Goal: Information Seeking & Learning: Learn about a topic

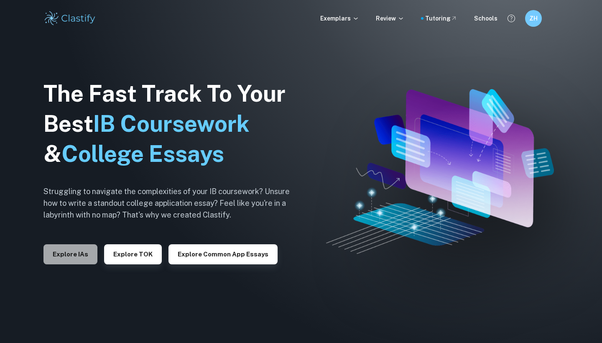
click at [47, 254] on button "Explore IAs" at bounding box center [71, 254] width 54 height 20
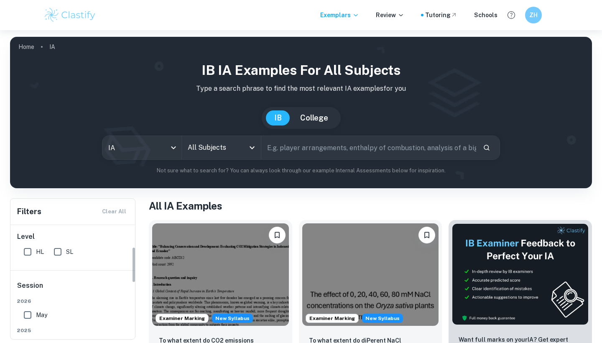
scroll to position [71, 0]
click at [41, 256] on span "HL" at bounding box center [40, 253] width 8 height 9
click at [36, 256] on input "HL" at bounding box center [27, 253] width 17 height 17
checkbox input "true"
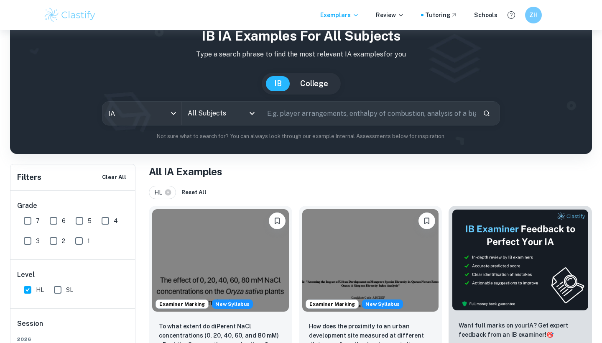
scroll to position [62, 0]
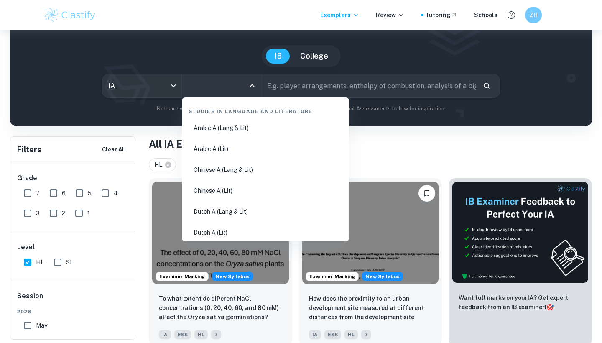
click at [202, 85] on input "All Subjects" at bounding box center [215, 86] width 59 height 16
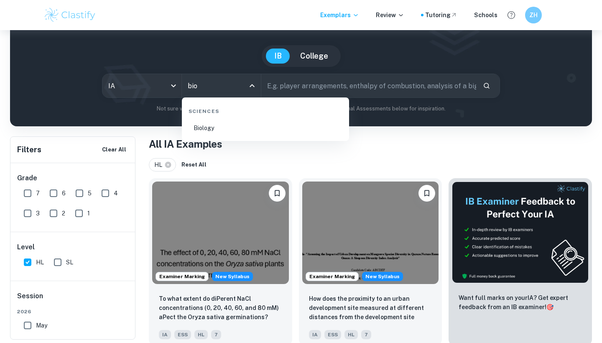
click at [207, 123] on li "Biology" at bounding box center [265, 127] width 161 height 19
type input "Biology"
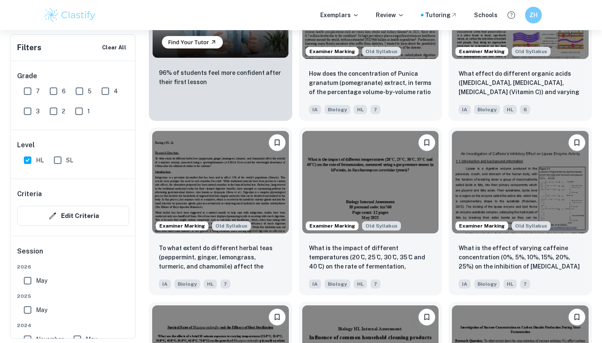
scroll to position [722, 0]
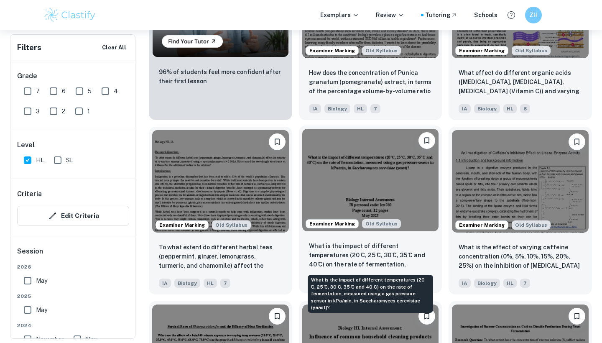
click at [351, 242] on p "What is the impact of different temperatures (20 ̊C, 25 ̊C, 30 ̊C, 35 ̊C and 40…" at bounding box center [370, 255] width 123 height 28
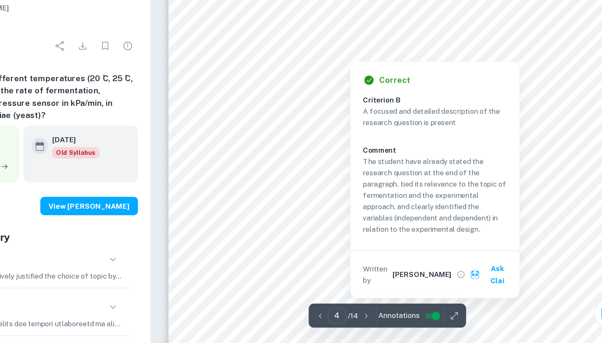
scroll to position [1710, 0]
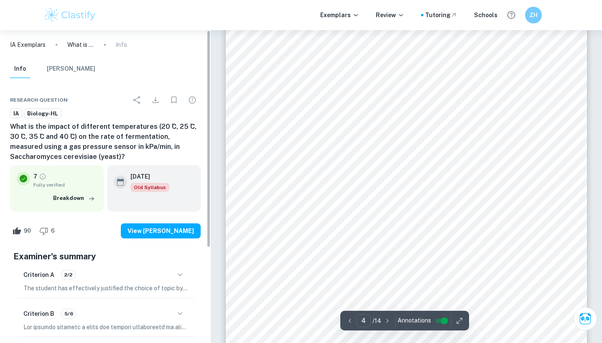
click at [228, 145] on div "the rate of reaction increases so does the product yield, so more CO2 meaning h…" at bounding box center [406, 186] width 361 height 511
click at [168, 137] on h6 "What is the impact of different temperatures (20 ̊C, 25 ̊C, 30 ̊C, 35 ̊C and 40…" at bounding box center [105, 142] width 191 height 40
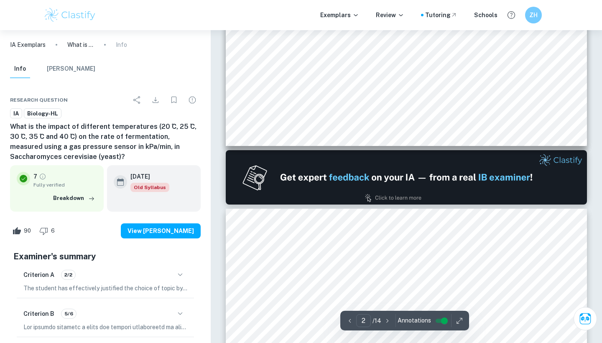
type input "1"
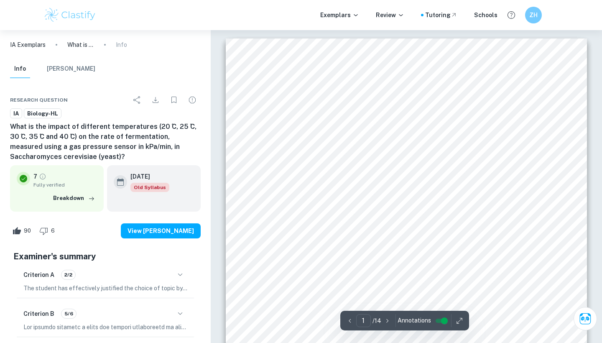
scroll to position [0, 0]
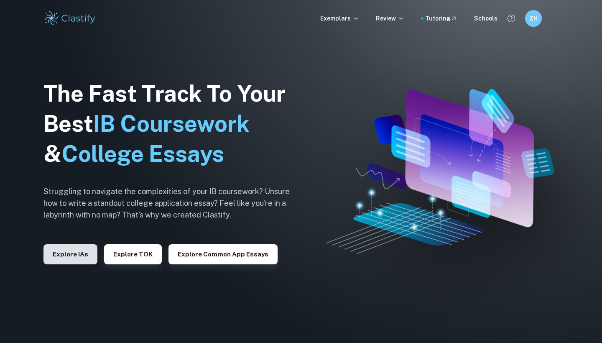
click at [69, 248] on button "Explore IAs" at bounding box center [71, 254] width 54 height 20
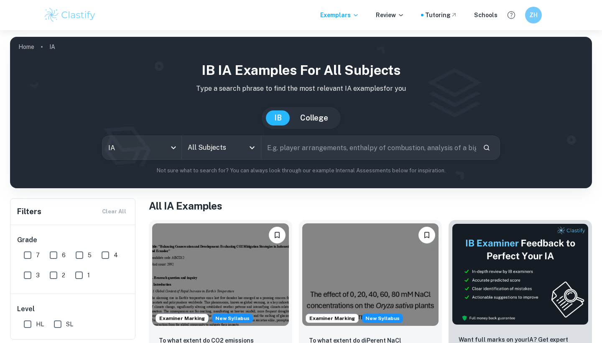
click at [23, 258] on input "7" at bounding box center [27, 255] width 17 height 17
checkbox input "true"
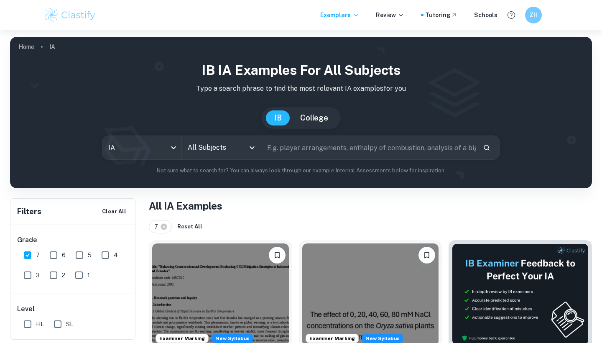
click at [28, 324] on input "HL" at bounding box center [27, 324] width 17 height 17
checkbox input "true"
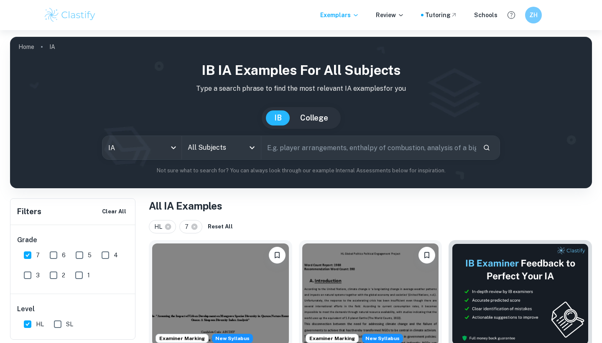
click at [216, 150] on input "All Subjects" at bounding box center [215, 148] width 59 height 16
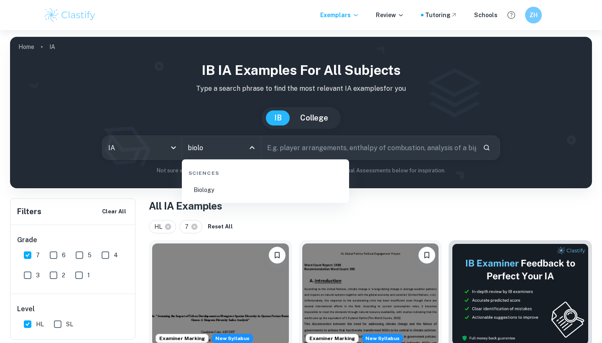
click at [217, 192] on li "Biology" at bounding box center [265, 189] width 161 height 19
type input "Biology"
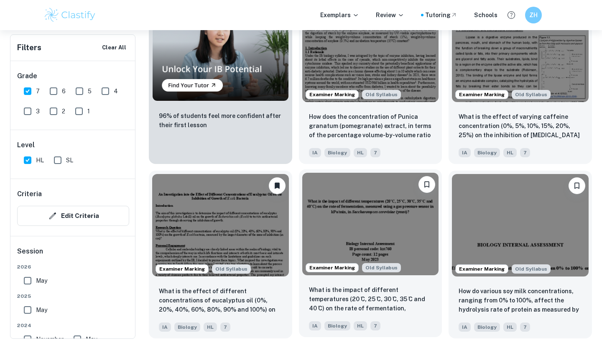
scroll to position [788, 0]
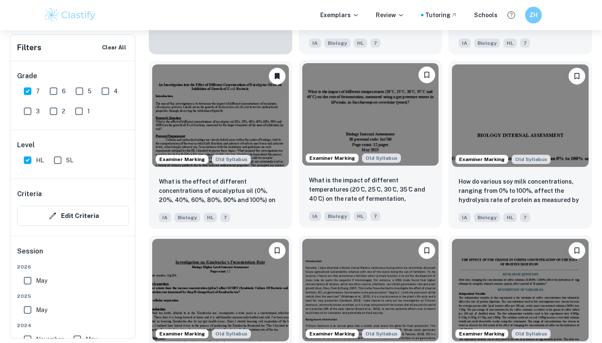
click at [428, 204] on div "What is the impact of different temperatures (20 ̊C, 25 ̊C, 30 ̊C, 35 ̊C and 40…" at bounding box center [370, 190] width 123 height 28
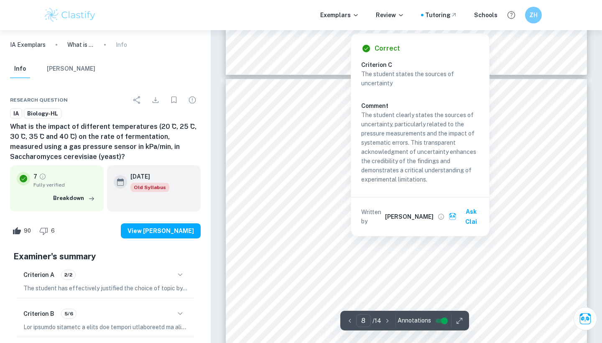
scroll to position [3692, 0]
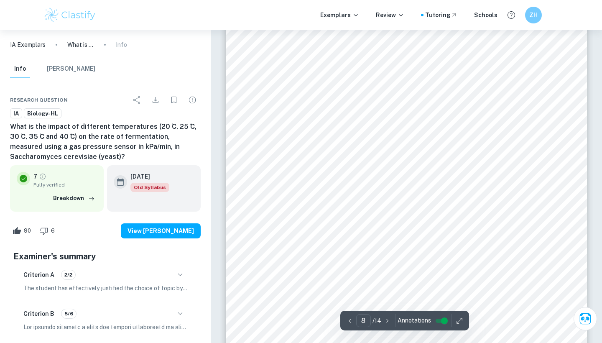
click at [240, 79] on div "Percentage uncertainty of rate = percentage uncertainty of time + percentage un…" at bounding box center [406, 263] width 361 height 511
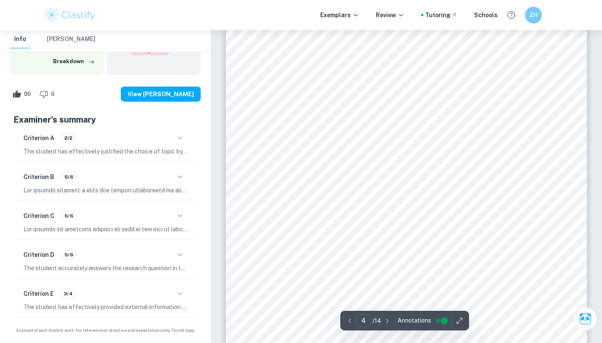
scroll to position [1740, 0]
drag, startPoint x: 268, startPoint y: 65, endPoint x: 405, endPoint y: 66, distance: 136.4
click at [405, 66] on div "the rate of reaction increases so does the product yield, so more CO2 meaning h…" at bounding box center [406, 156] width 361 height 511
click at [405, 66] on span "As previously outlined I knew that to measure the rate of fermentation I either…" at bounding box center [404, 67] width 271 height 7
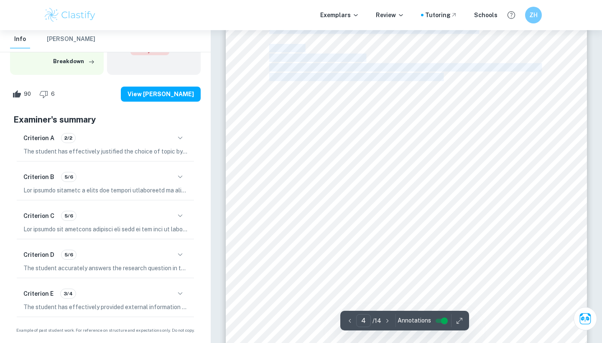
drag, startPoint x: 442, startPoint y: 81, endPoint x: 269, endPoint y: 66, distance: 173.0
click at [269, 66] on div "the rate of reaction increases so does the product yield, so more CO2 meaning h…" at bounding box center [406, 156] width 361 height 511
drag, startPoint x: 273, startPoint y: 67, endPoint x: 441, endPoint y: 77, distance: 168.5
click at [441, 77] on div "the rate of reaction increases so does the product yield, so more CO2 meaning h…" at bounding box center [406, 156] width 361 height 511
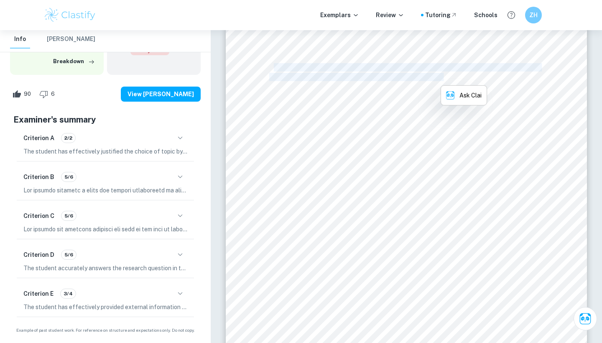
copy div "s previously outlined I knew that to measure the rate of fermentation I either …"
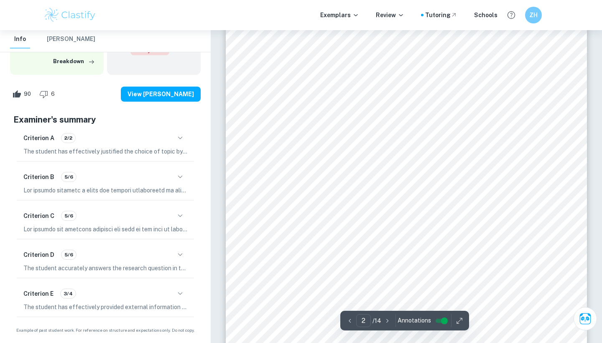
type input "1"
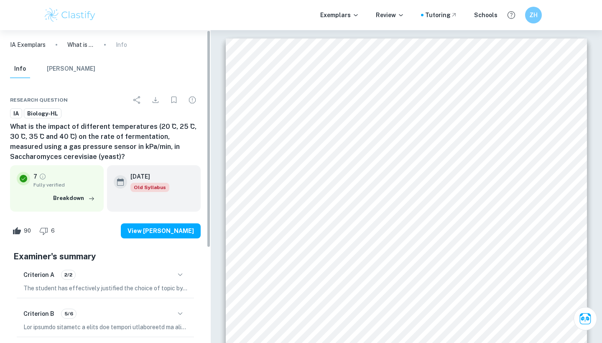
scroll to position [0, 0]
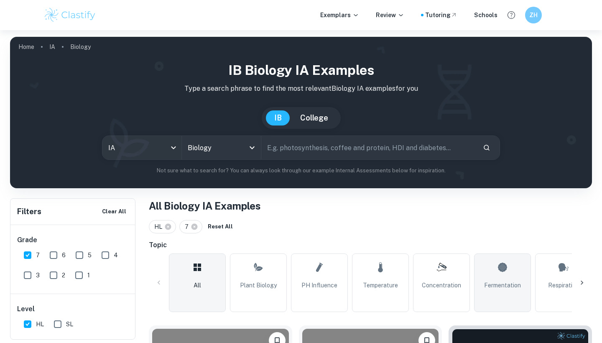
click at [517, 283] on span "Fermentation" at bounding box center [502, 285] width 37 height 9
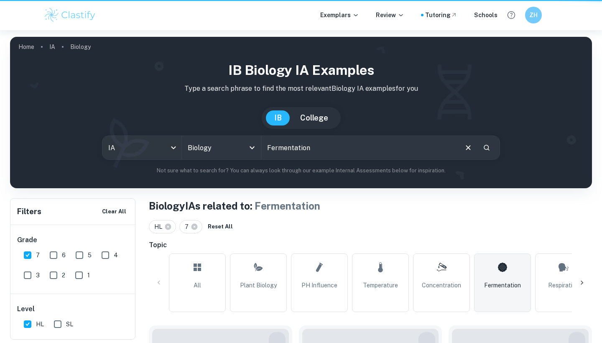
type input "Fermentation"
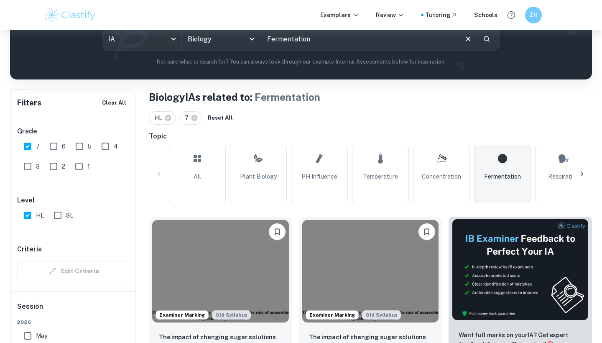
scroll to position [279, 0]
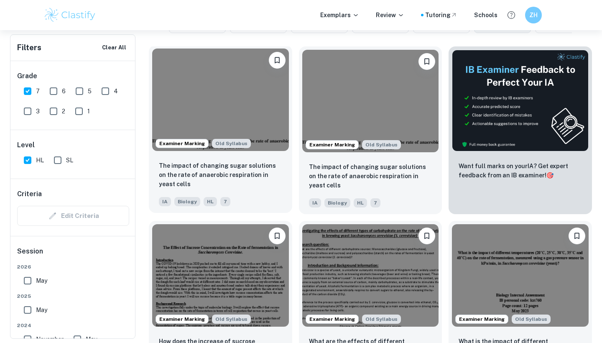
click at [275, 194] on div "IA Biology HL 7" at bounding box center [217, 199] width 123 height 13
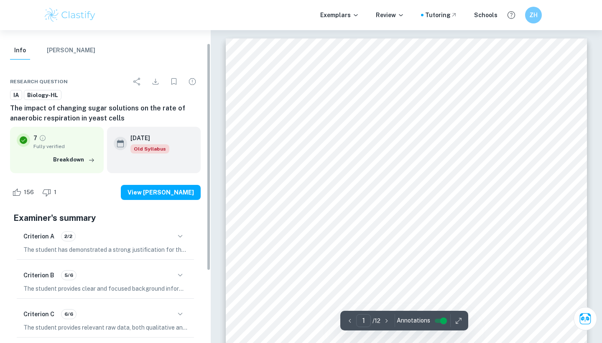
scroll to position [18, 0]
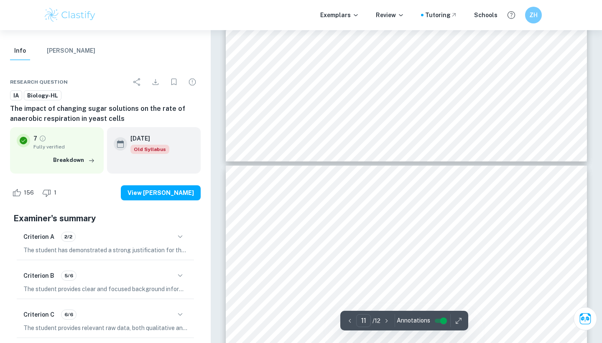
type input "12"
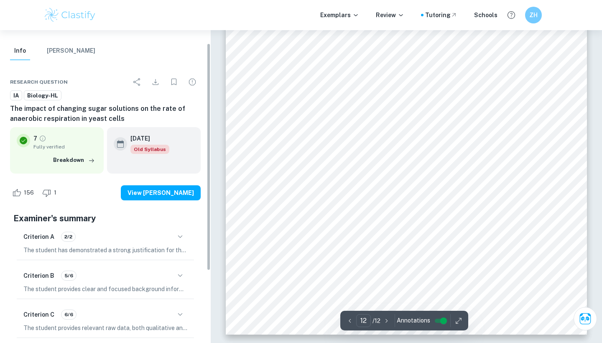
scroll to position [5938, 0]
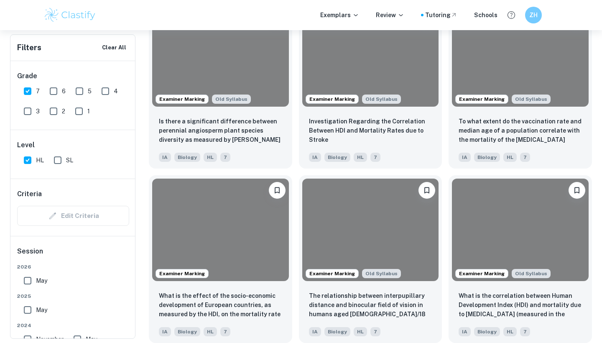
scroll to position [279, 0]
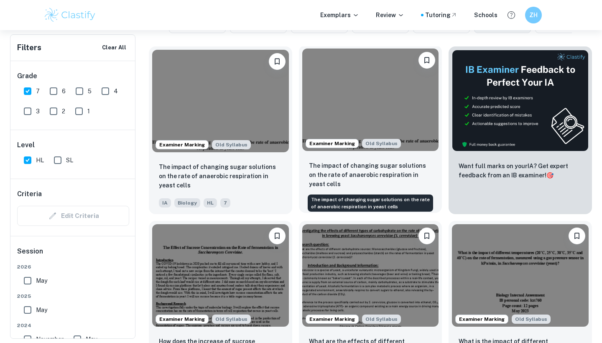
click at [347, 186] on p "The impact of changing sugar solutions on the rate of anaerobic respiration in …" at bounding box center [370, 175] width 123 height 28
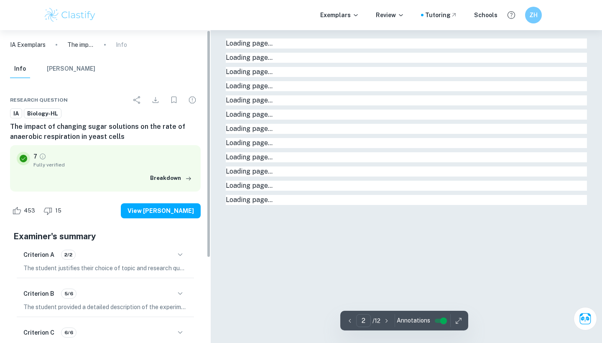
type input "1"
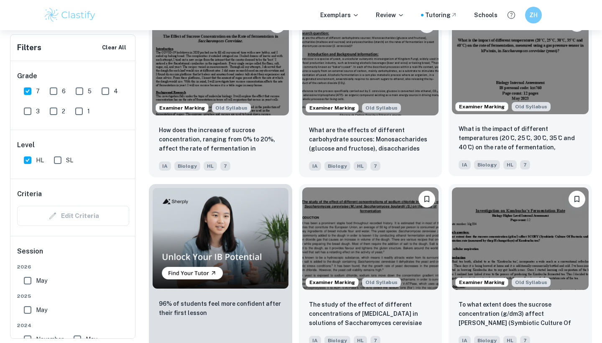
scroll to position [490, 0]
click at [456, 138] on div "What is the impact of different temperatures (20 ̊C, 25 ̊C, 30 ̊C, 35 ̊C and 40…" at bounding box center [520, 147] width 143 height 59
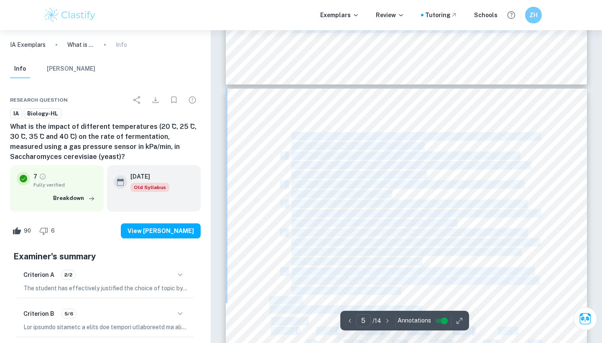
scroll to position [2080, 0]
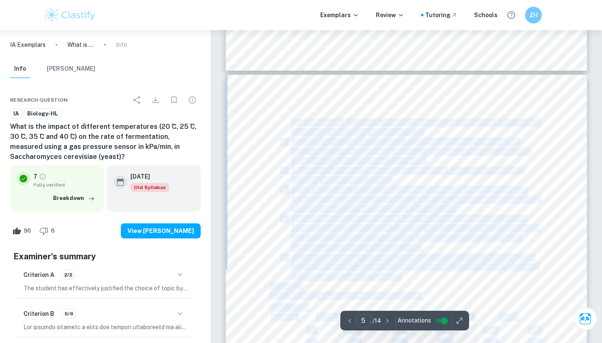
drag, startPoint x: 281, startPoint y: 153, endPoint x: 398, endPoint y: 276, distance: 169.6
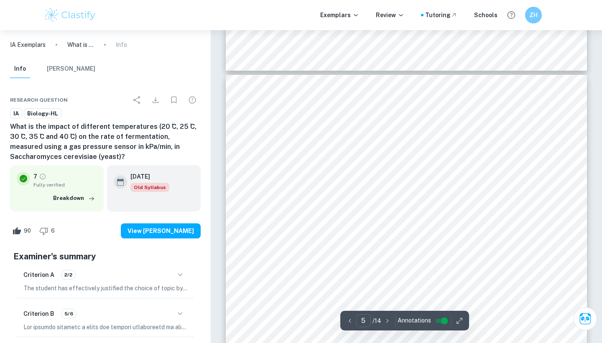
click at [398, 276] on div "yeast was added. This formed a yeast suspension where the volume and concentrat…" at bounding box center [406, 330] width 361 height 511
click at [408, 276] on div "yeast was added. This formed a yeast suspension where the volume and concentrat…" at bounding box center [406, 330] width 361 height 511
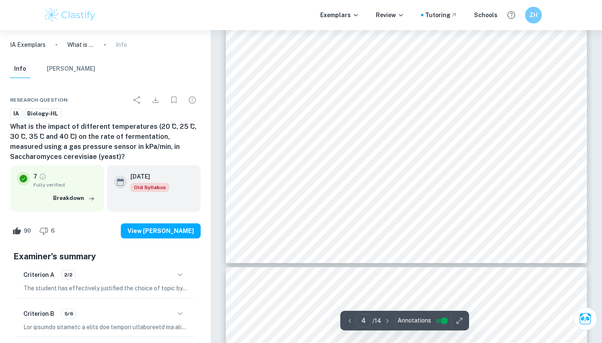
scroll to position [1853, 0]
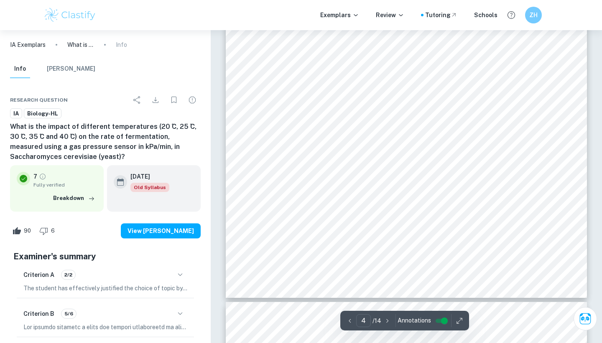
click at [569, 112] on div at bounding box center [406, 42] width 361 height 511
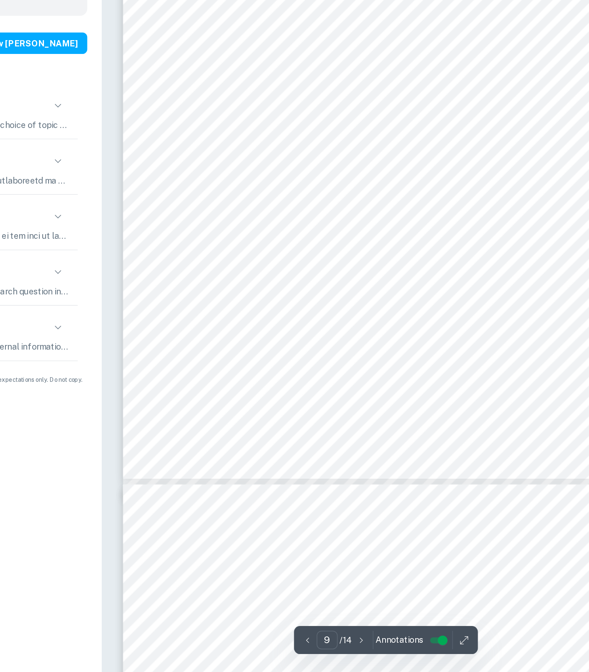
type input "10"
